Goal: Transaction & Acquisition: Purchase product/service

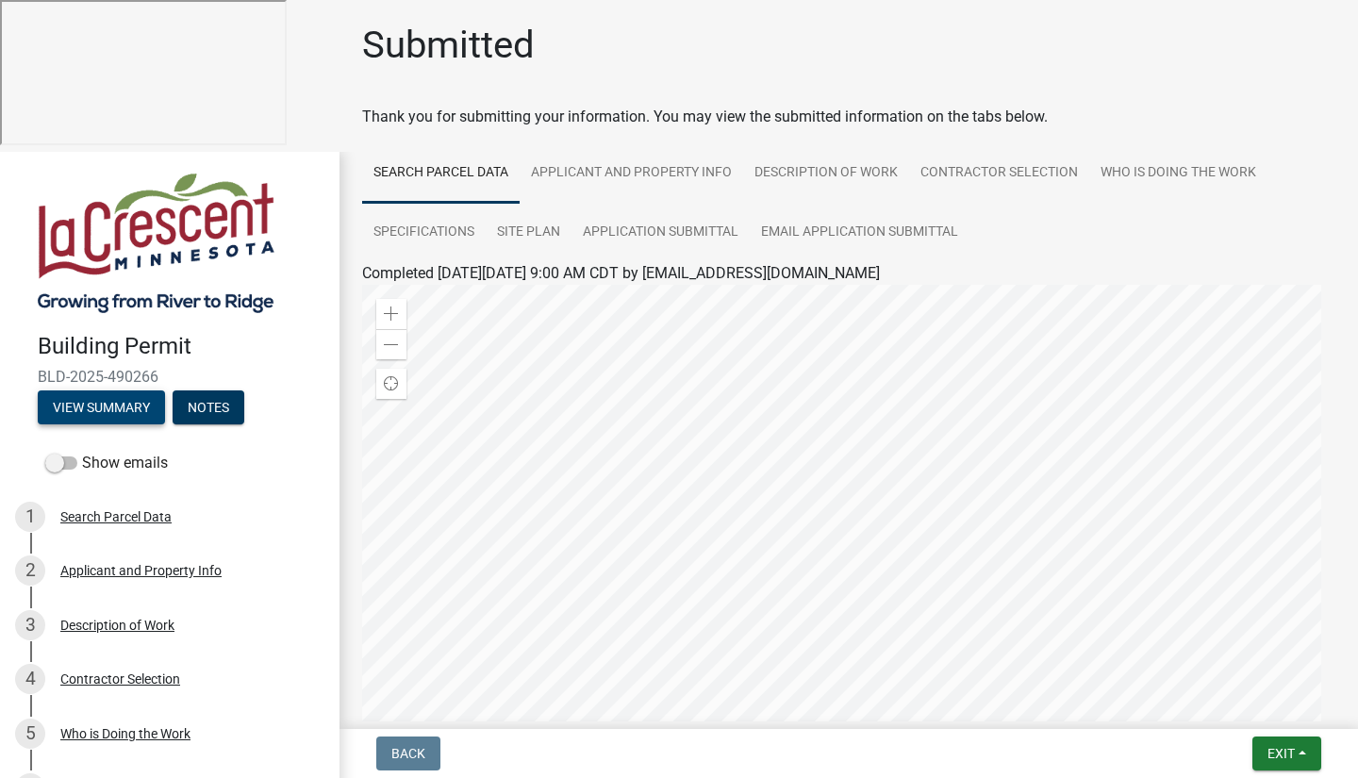
click at [82, 391] on button "View Summary" at bounding box center [101, 408] width 127 height 34
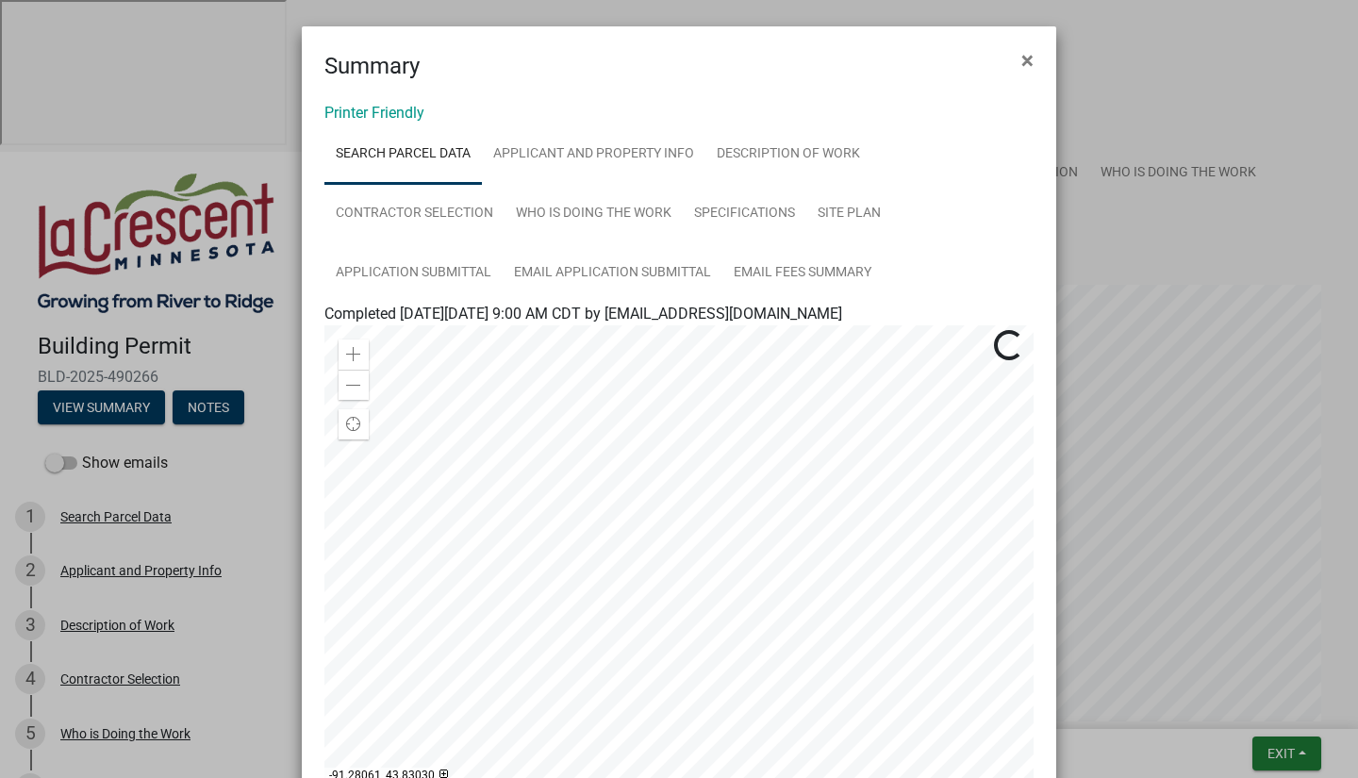
click at [1027, 60] on button "×" at bounding box center [1028, 60] width 42 height 53
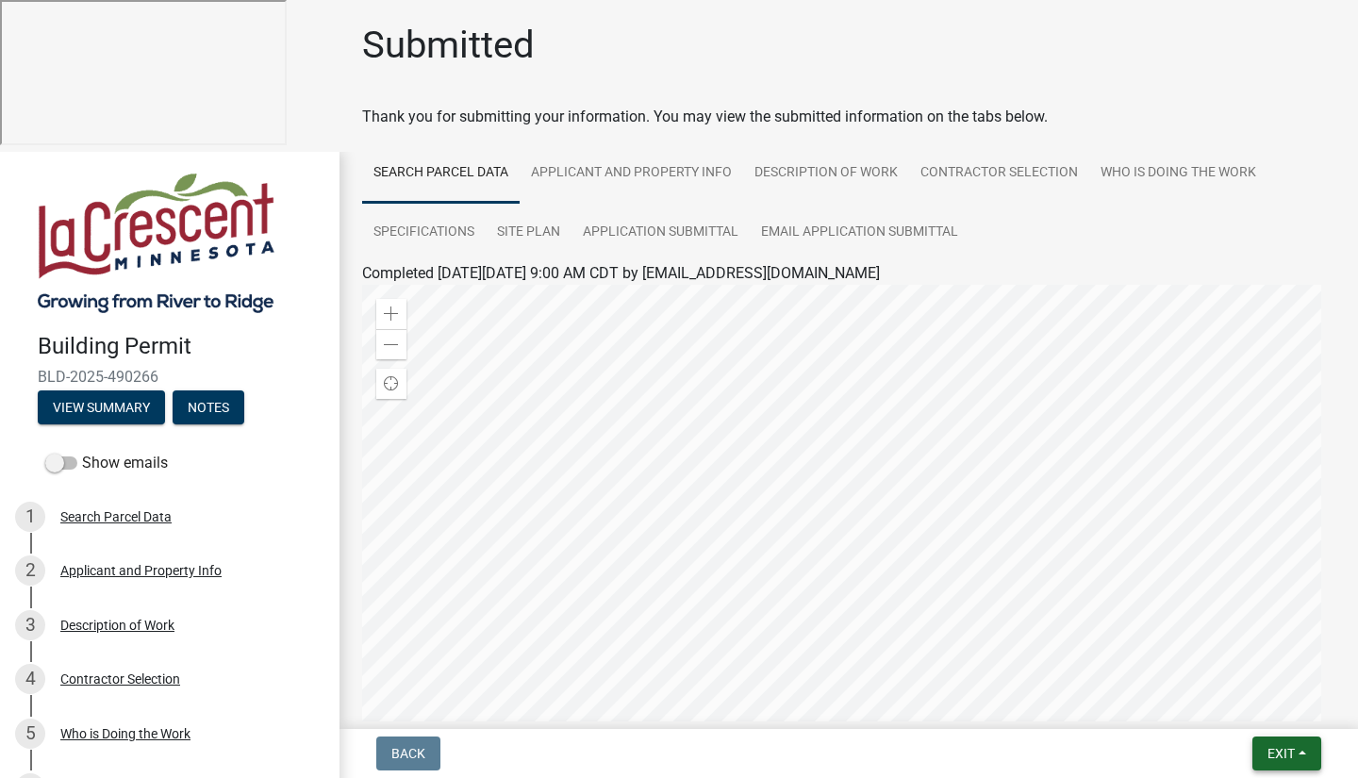
click at [1277, 748] on span "Exit" at bounding box center [1281, 753] width 27 height 15
click at [1268, 703] on button "Save & Exit" at bounding box center [1247, 704] width 151 height 45
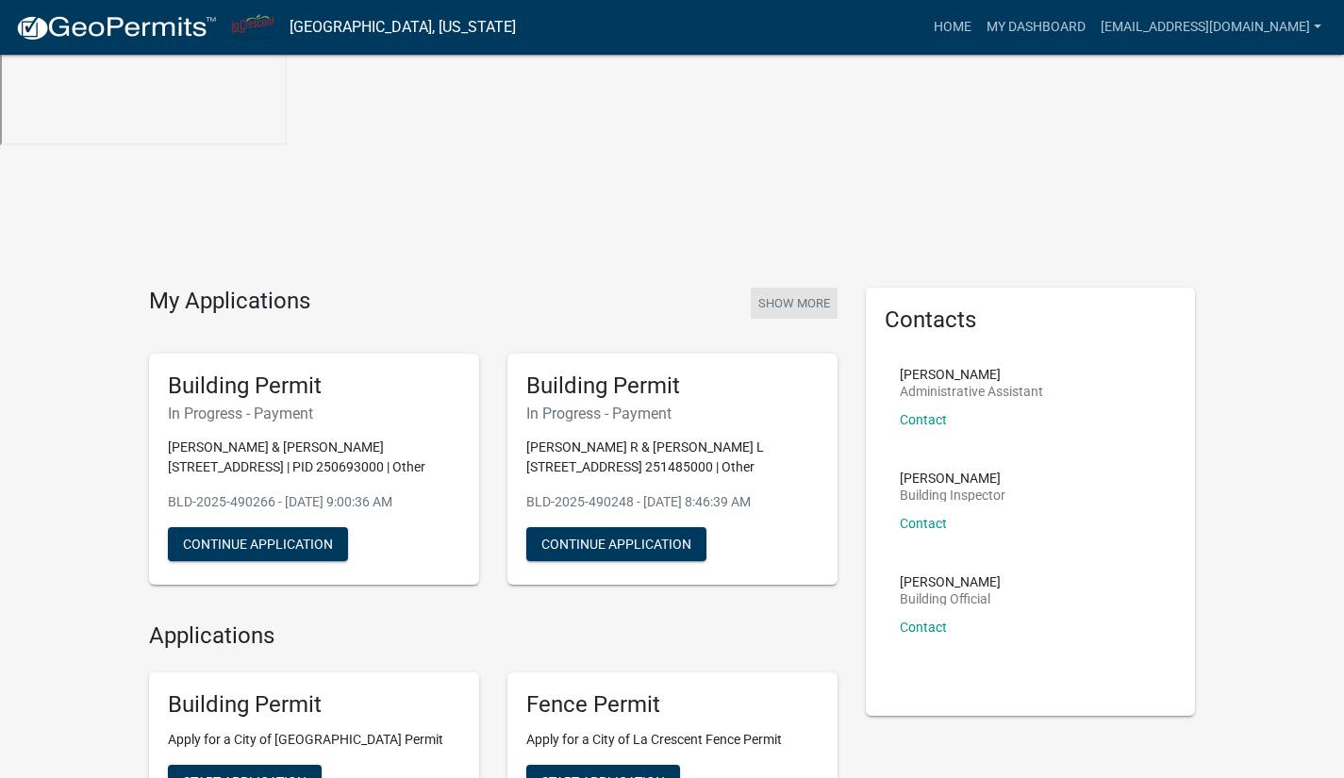
click at [796, 288] on button "Show More" at bounding box center [794, 303] width 87 height 31
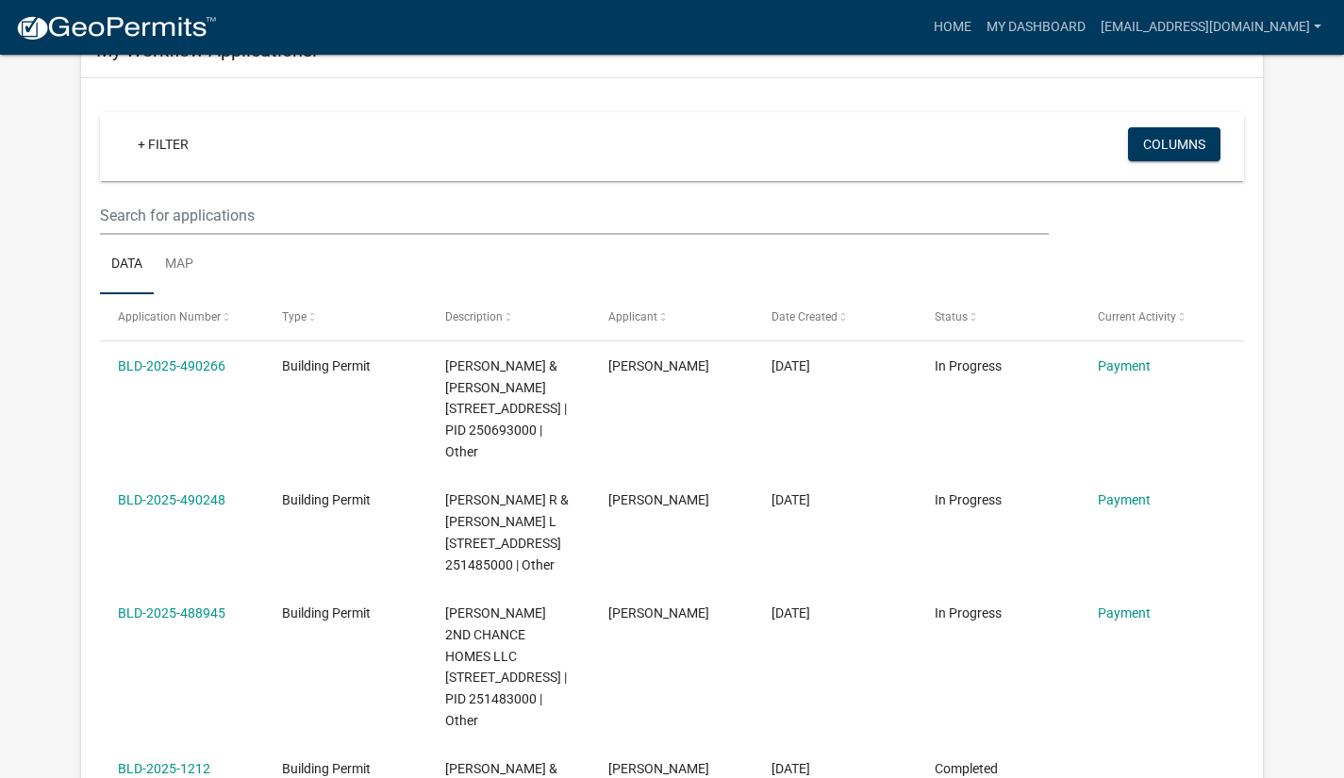
scroll to position [245, 0]
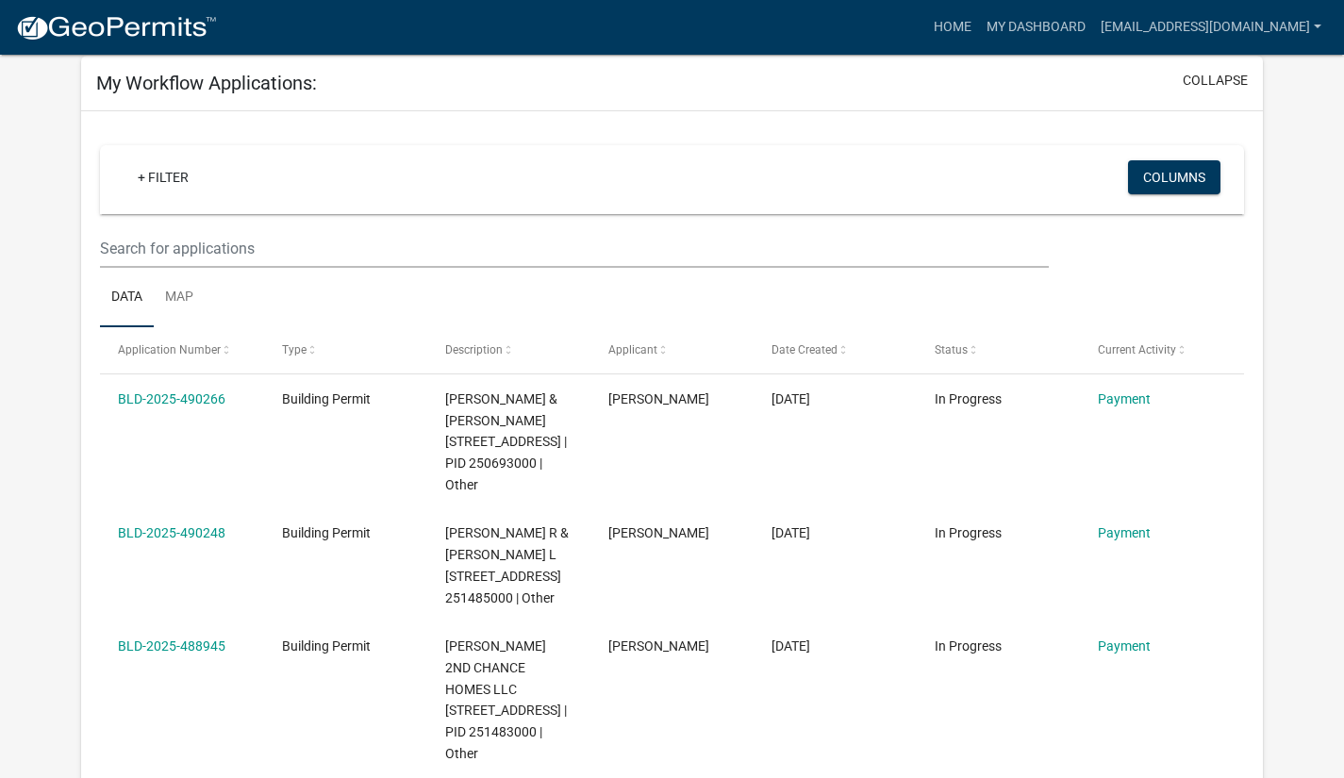
click at [1123, 639] on link "Payment" at bounding box center [1124, 646] width 53 height 15
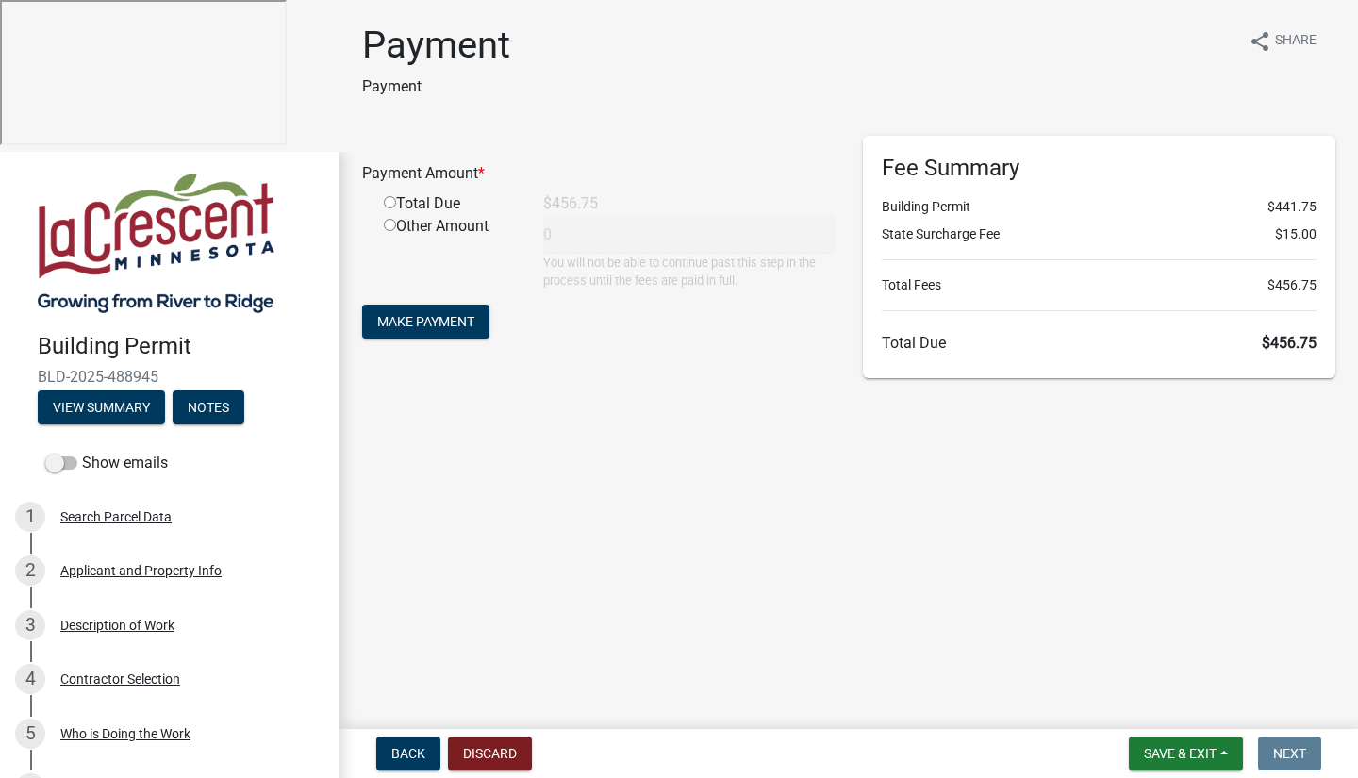
click at [391, 203] on input "radio" at bounding box center [390, 202] width 12 height 12
radio input "true"
type input "456.75"
click at [441, 322] on span "Make Payment" at bounding box center [425, 321] width 97 height 15
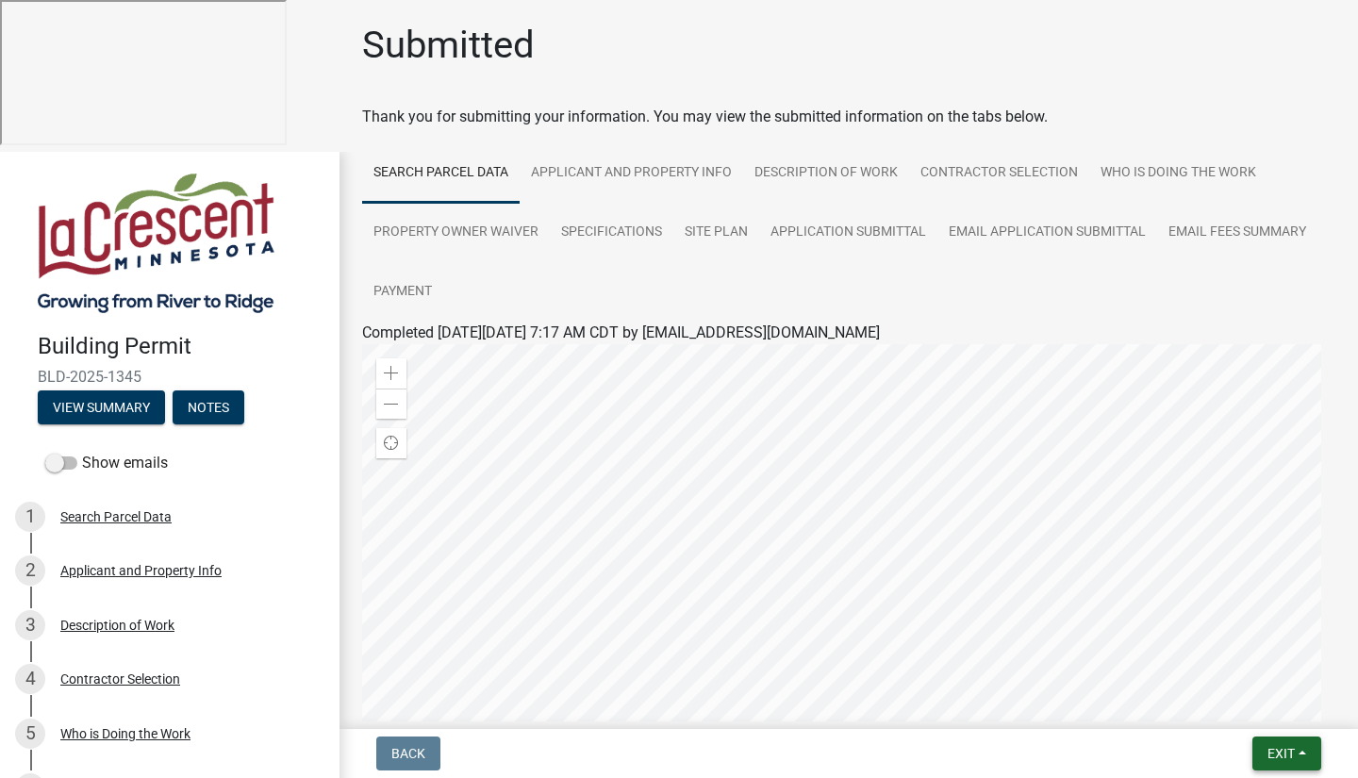
click at [1285, 755] on span "Exit" at bounding box center [1281, 753] width 27 height 15
click at [1254, 712] on button "Save & Exit" at bounding box center [1247, 704] width 151 height 45
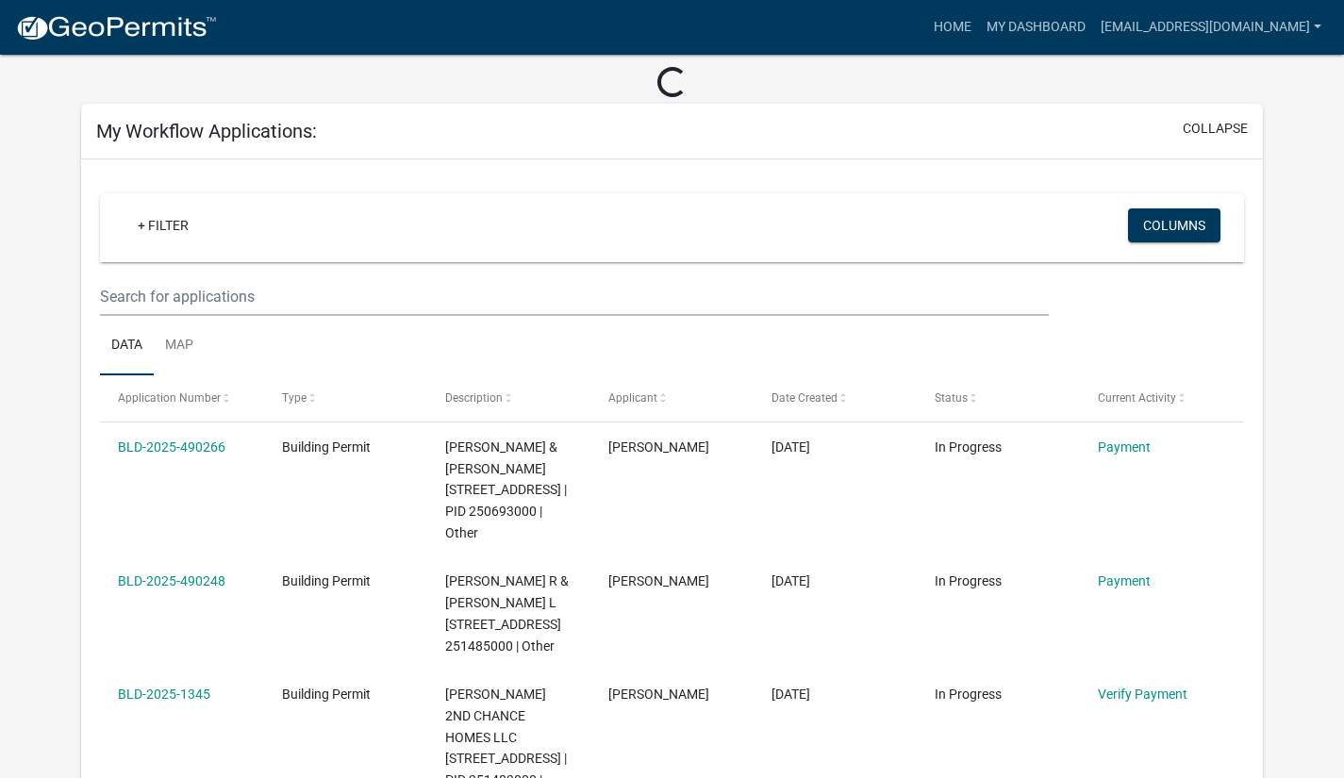
scroll to position [231, 0]
click at [1123, 573] on link "Payment" at bounding box center [1124, 580] width 53 height 15
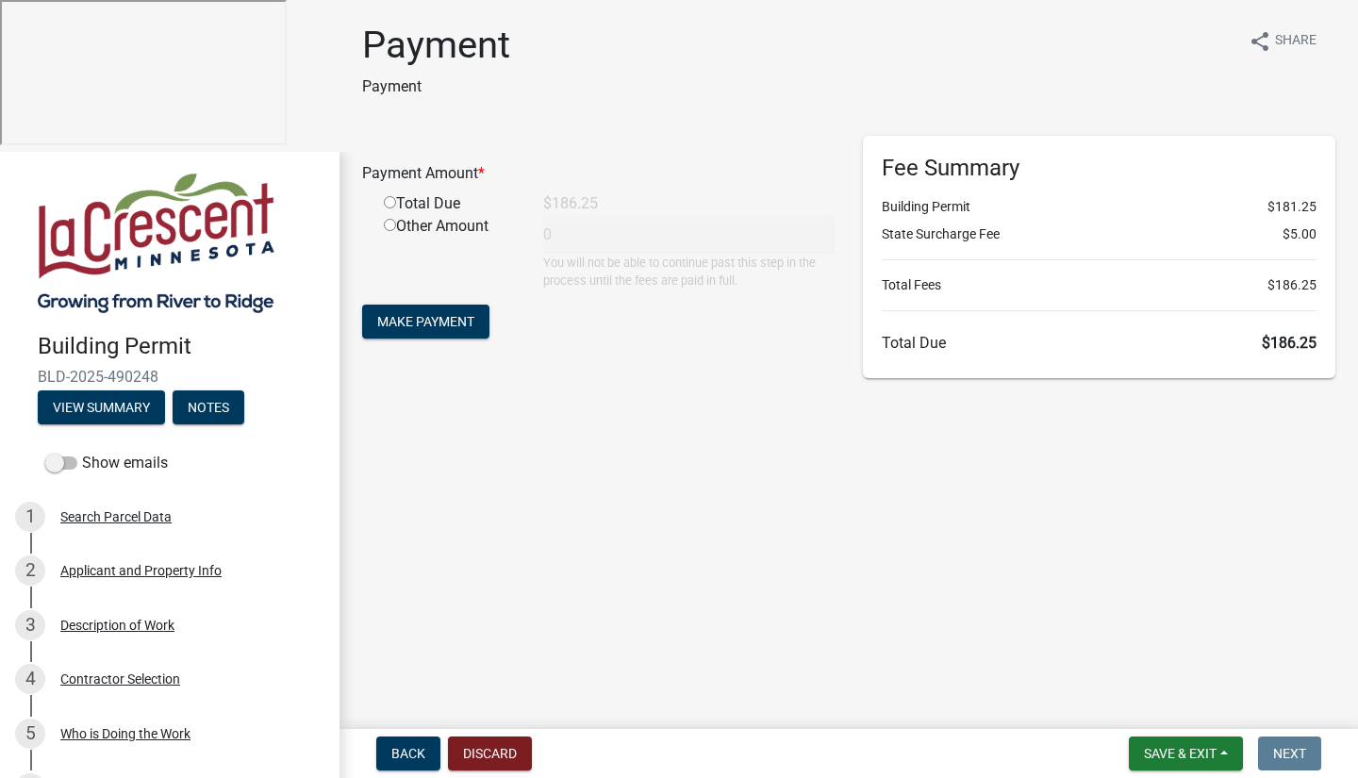
click at [388, 203] on input "radio" at bounding box center [390, 202] width 12 height 12
radio input "true"
type input "186.25"
click at [420, 321] on span "Make Payment" at bounding box center [425, 321] width 97 height 15
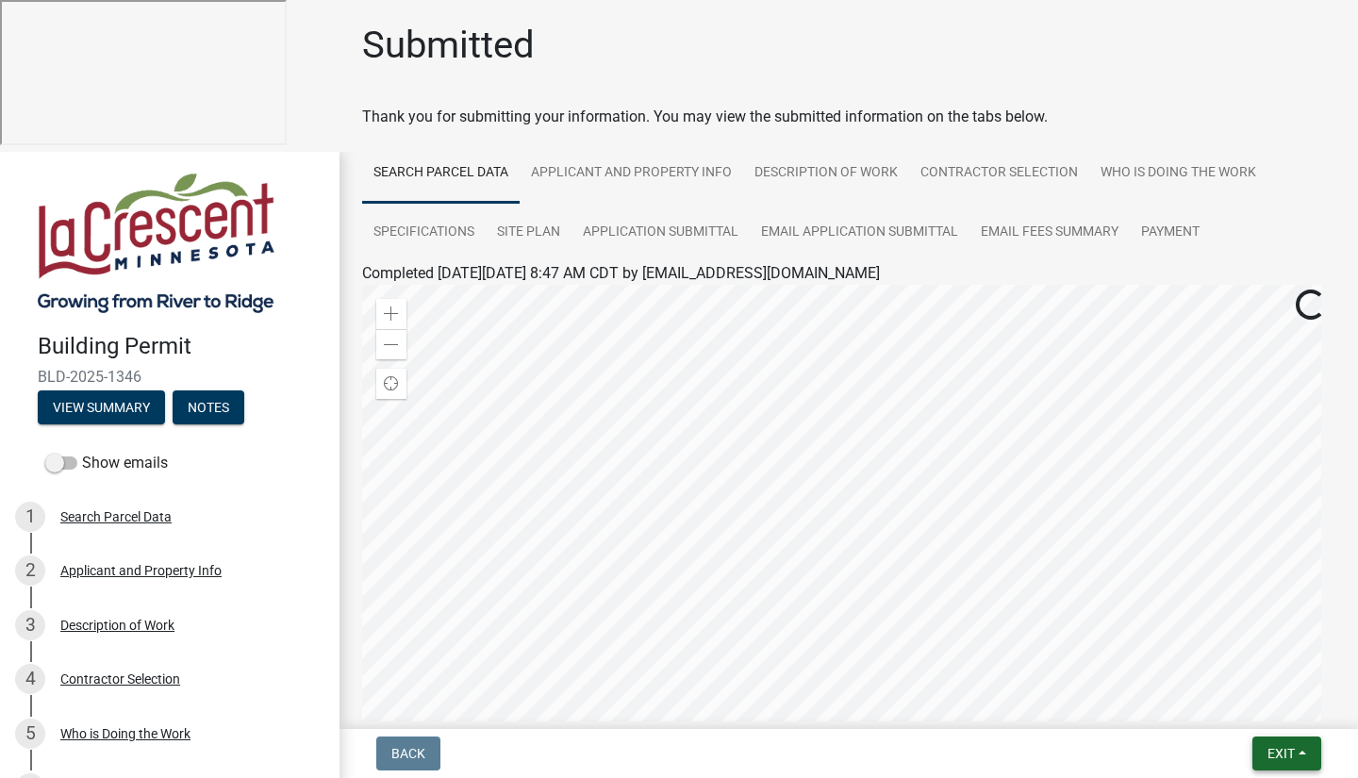
click at [1299, 753] on button "Exit" at bounding box center [1287, 754] width 69 height 34
click at [1235, 707] on button "Save & Exit" at bounding box center [1247, 704] width 151 height 45
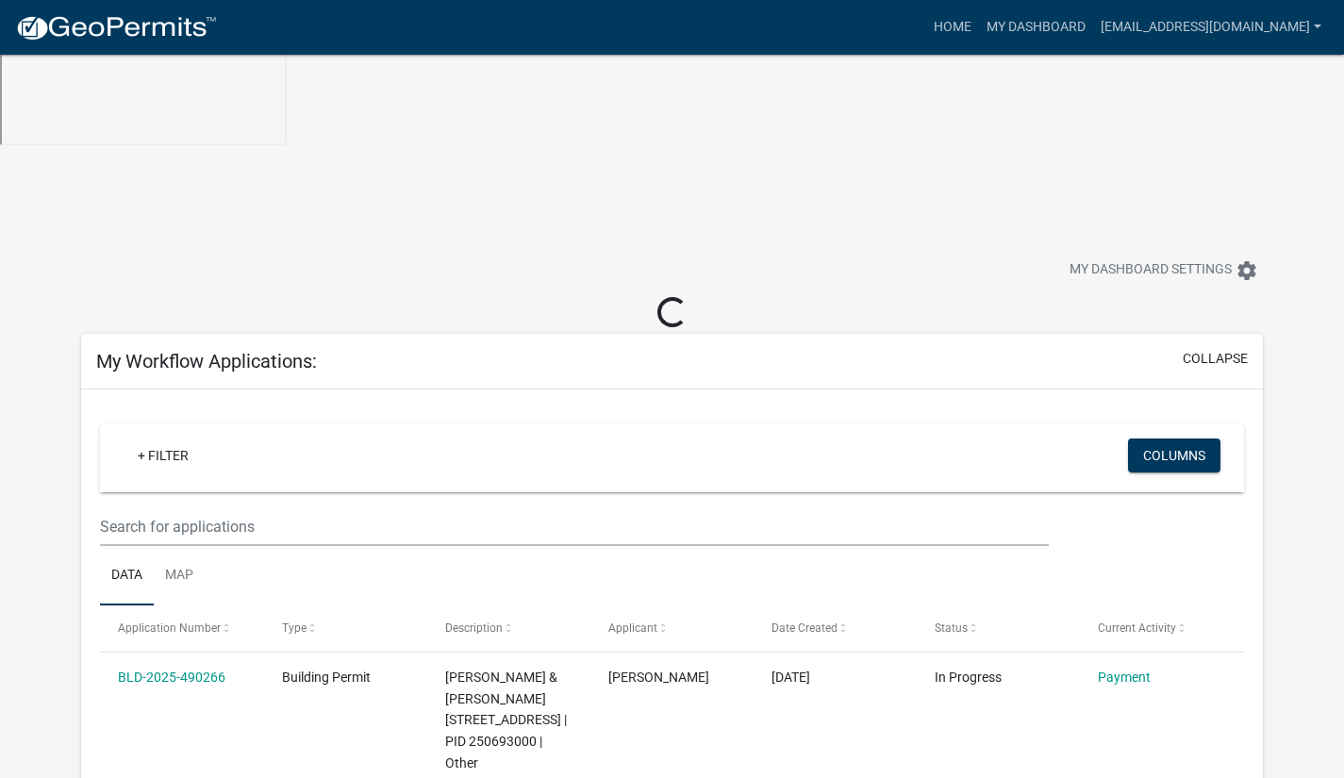
click at [1125, 670] on link "Payment" at bounding box center [1124, 677] width 53 height 15
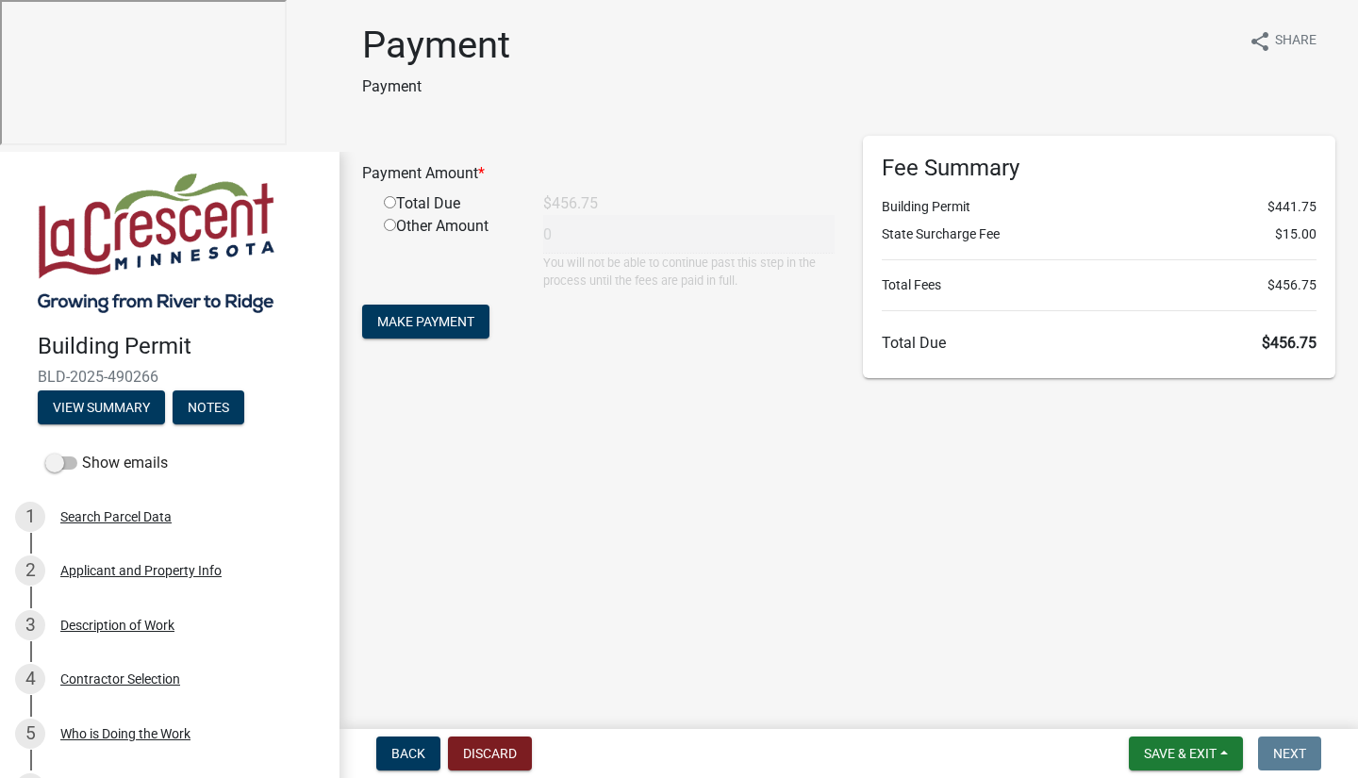
click at [391, 203] on input "radio" at bounding box center [390, 202] width 12 height 12
radio input "true"
type input "456.75"
click at [443, 325] on span "Make Payment" at bounding box center [425, 321] width 97 height 15
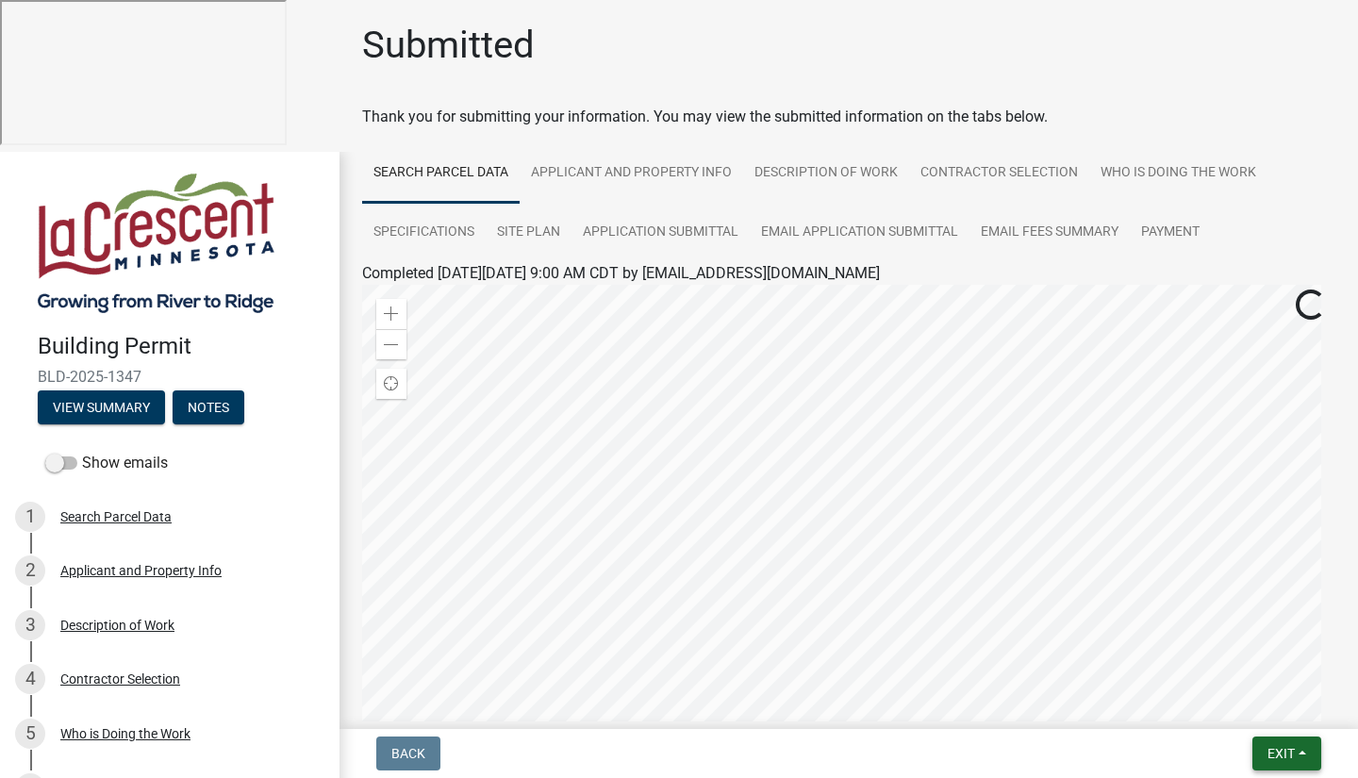
click at [1280, 751] on span "Exit" at bounding box center [1281, 753] width 27 height 15
click at [1273, 703] on button "Save & Exit" at bounding box center [1247, 704] width 151 height 45
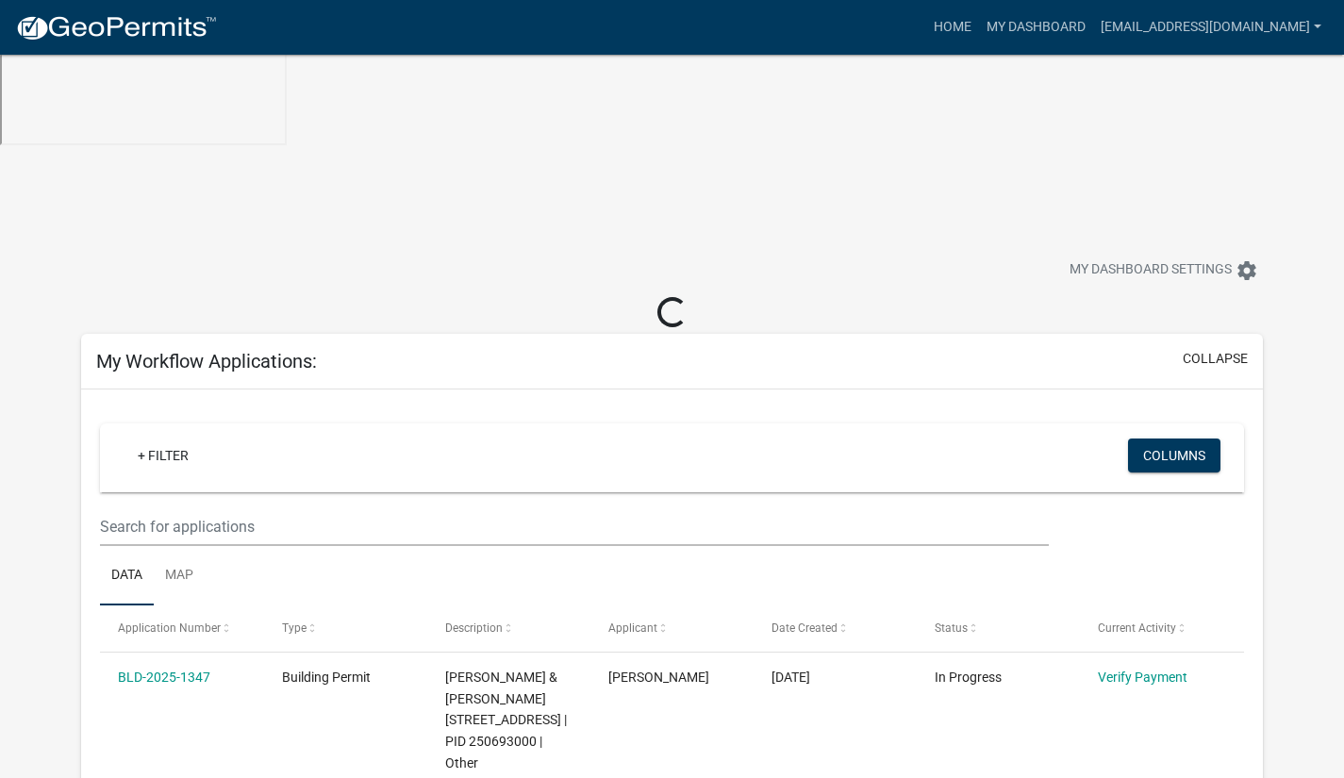
click at [1159, 670] on link "Verify Payment" at bounding box center [1143, 677] width 90 height 15
